Goal: Transaction & Acquisition: Book appointment/travel/reservation

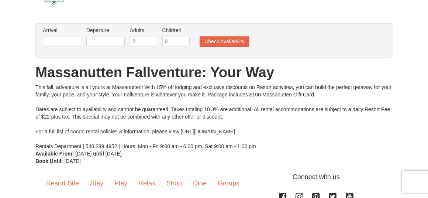
scroll to position [21, 0]
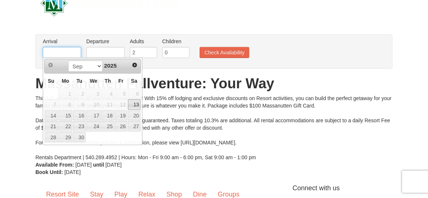
click at [68, 51] on input "text" at bounding box center [62, 52] width 38 height 11
click at [135, 62] on span "Next" at bounding box center [135, 65] width 6 height 6
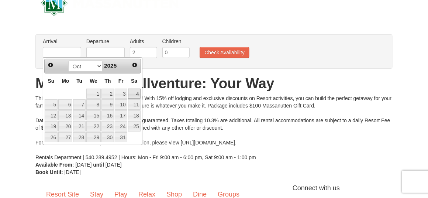
click at [137, 92] on link "4" at bounding box center [134, 94] width 13 height 10
type input "[DATE]"
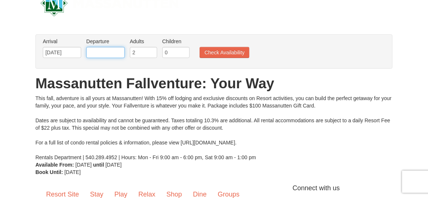
click at [104, 53] on input "text" at bounding box center [105, 52] width 38 height 11
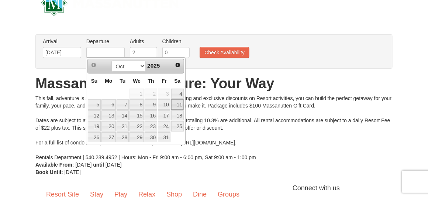
click at [177, 105] on link "11" at bounding box center [177, 104] width 13 height 10
type input "[DATE]"
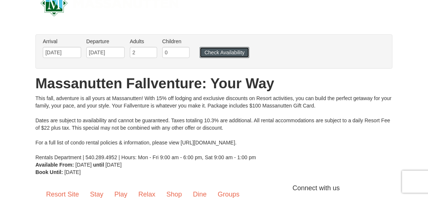
click at [225, 51] on button "Check Availability" at bounding box center [225, 52] width 50 height 11
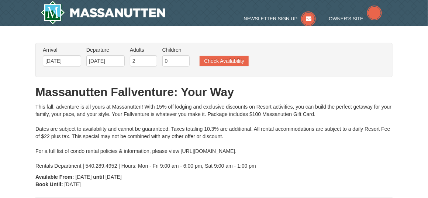
type input "[DATE]"
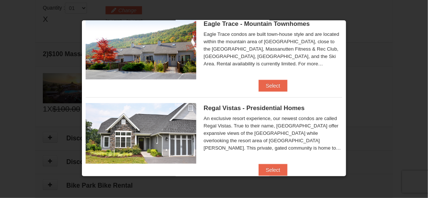
scroll to position [41, 0]
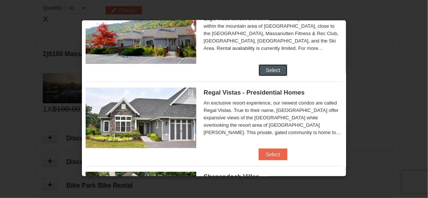
click at [266, 69] on button "Select" at bounding box center [273, 70] width 29 height 12
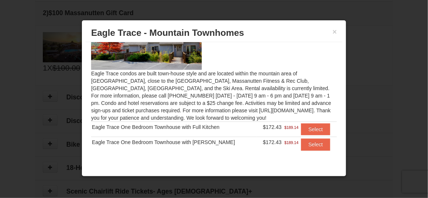
scroll to position [307, 0]
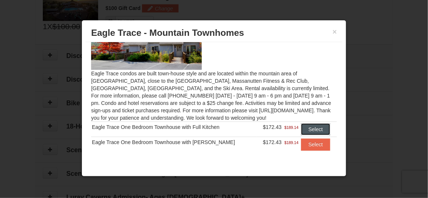
click at [311, 127] on button "Select" at bounding box center [315, 129] width 29 height 12
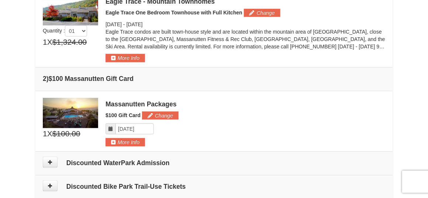
scroll to position [216, 0]
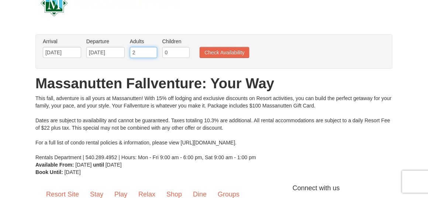
click at [137, 53] on input "2" at bounding box center [143, 52] width 27 height 11
click at [150, 49] on input "3" at bounding box center [143, 52] width 27 height 11
type input "4"
click at [150, 49] on input "4" at bounding box center [143, 52] width 27 height 11
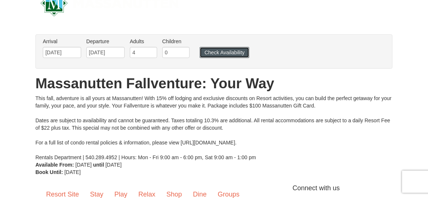
click at [219, 48] on button "Check Availability" at bounding box center [225, 52] width 50 height 11
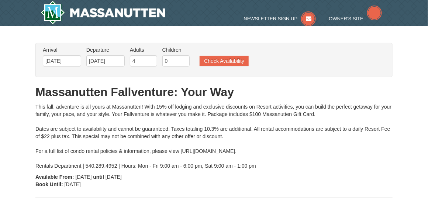
type input "[DATE]"
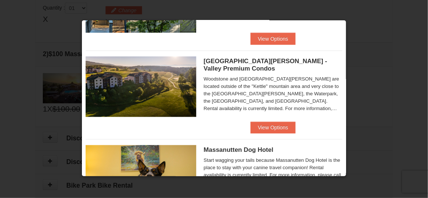
scroll to position [451, 0]
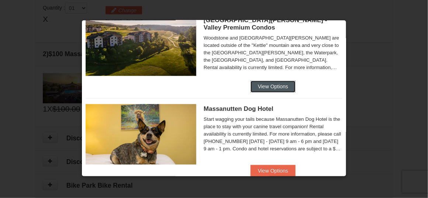
click at [278, 89] on button "View Options" at bounding box center [272, 87] width 45 height 12
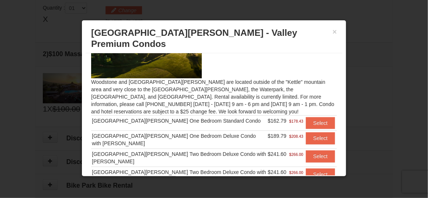
scroll to position [82, 0]
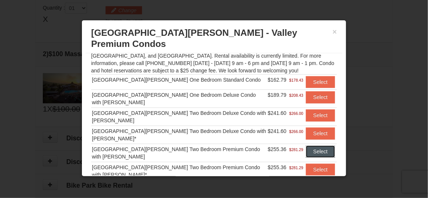
click at [311, 145] on button "Select" at bounding box center [320, 151] width 29 height 12
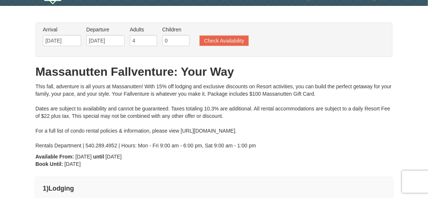
scroll to position [0, 0]
